Goal: Consume media (video, audio): Consume media (video, audio)

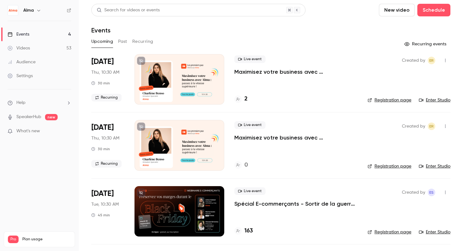
click at [125, 43] on button "Past" at bounding box center [122, 42] width 9 height 10
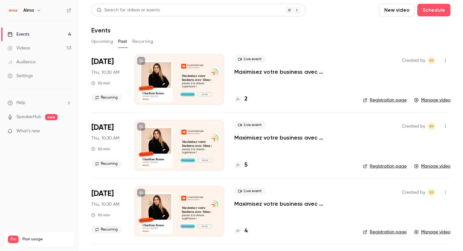
click at [358, 58] on li "[DATE] Thu, 10:30 AM 30 min Recurring Live event Maximisez votre business avec …" at bounding box center [270, 83] width 359 height 58
click at [336, 12] on div "Search for videos or events New video Schedule" at bounding box center [270, 10] width 359 height 13
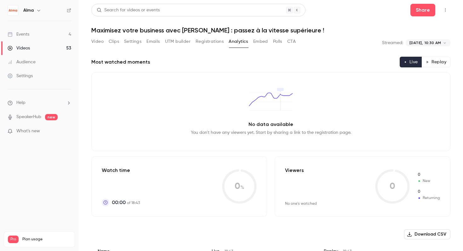
click at [38, 44] on link "Videos 53" at bounding box center [39, 48] width 79 height 14
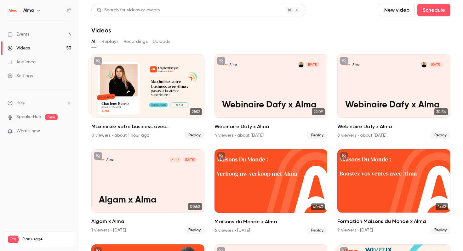
click at [36, 37] on link "Events 4" at bounding box center [39, 34] width 79 height 14
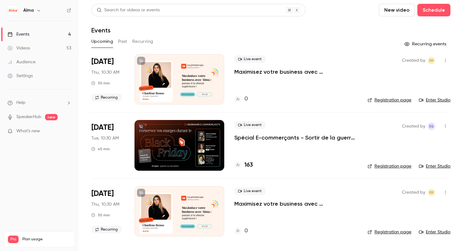
click at [124, 42] on button "Past" at bounding box center [122, 42] width 9 height 10
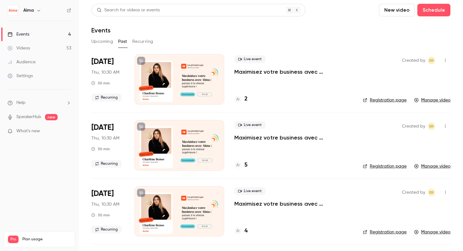
click at [440, 99] on link "Manage video" at bounding box center [433, 100] width 36 height 6
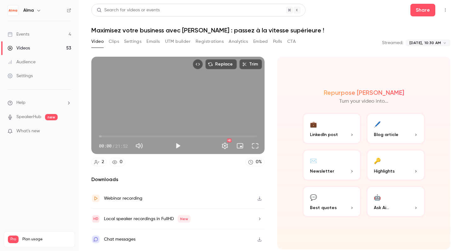
click at [243, 43] on button "Analytics" at bounding box center [239, 42] width 20 height 10
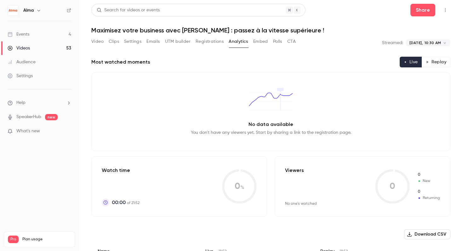
click at [155, 42] on button "Emails" at bounding box center [153, 42] width 13 height 10
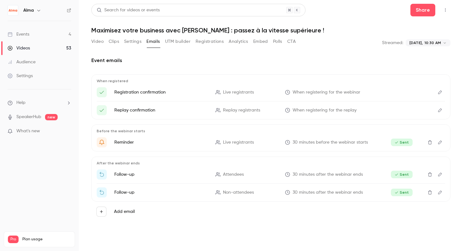
click at [176, 44] on button "UTM builder" at bounding box center [178, 42] width 26 height 10
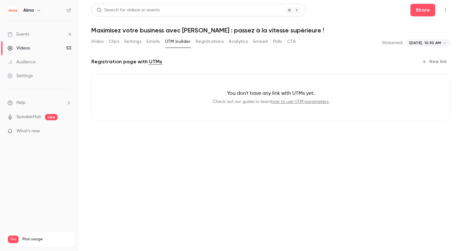
click at [211, 43] on button "Registrations" at bounding box center [210, 42] width 28 height 10
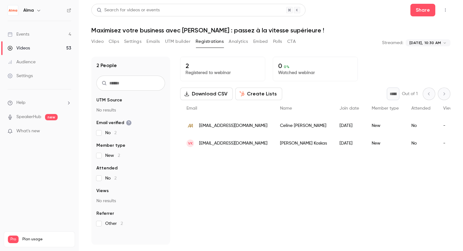
click at [235, 44] on button "Analytics" at bounding box center [239, 42] width 20 height 10
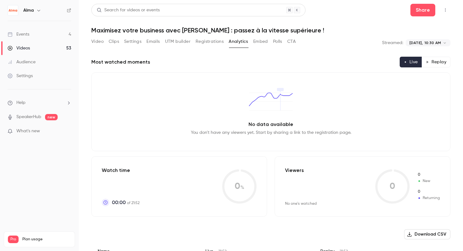
click at [137, 41] on button "Settings" at bounding box center [132, 42] width 17 height 10
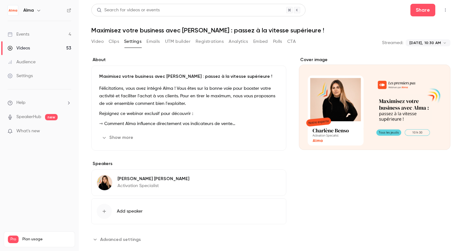
click at [100, 42] on button "Video" at bounding box center [97, 42] width 12 height 10
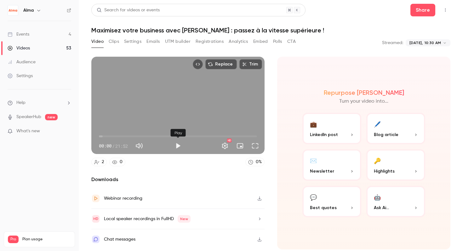
click at [177, 143] on button "Play" at bounding box center [178, 146] width 13 height 13
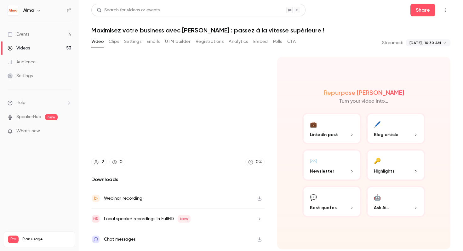
click at [294, 66] on div "Repurpose Ai Turn your video into... 💼 LinkedIn post 🖊️ Blog article ✉️ Newslet…" at bounding box center [363, 153] width 173 height 193
click at [338, 34] on div "**********" at bounding box center [270, 126] width 359 height 244
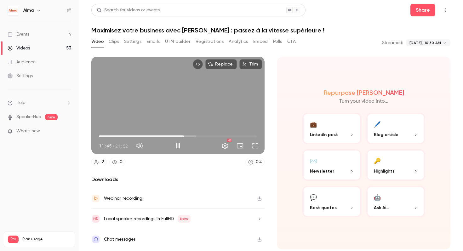
click at [179, 147] on button "Pause" at bounding box center [178, 146] width 13 height 13
type input "*****"
